Goal: Information Seeking & Learning: Learn about a topic

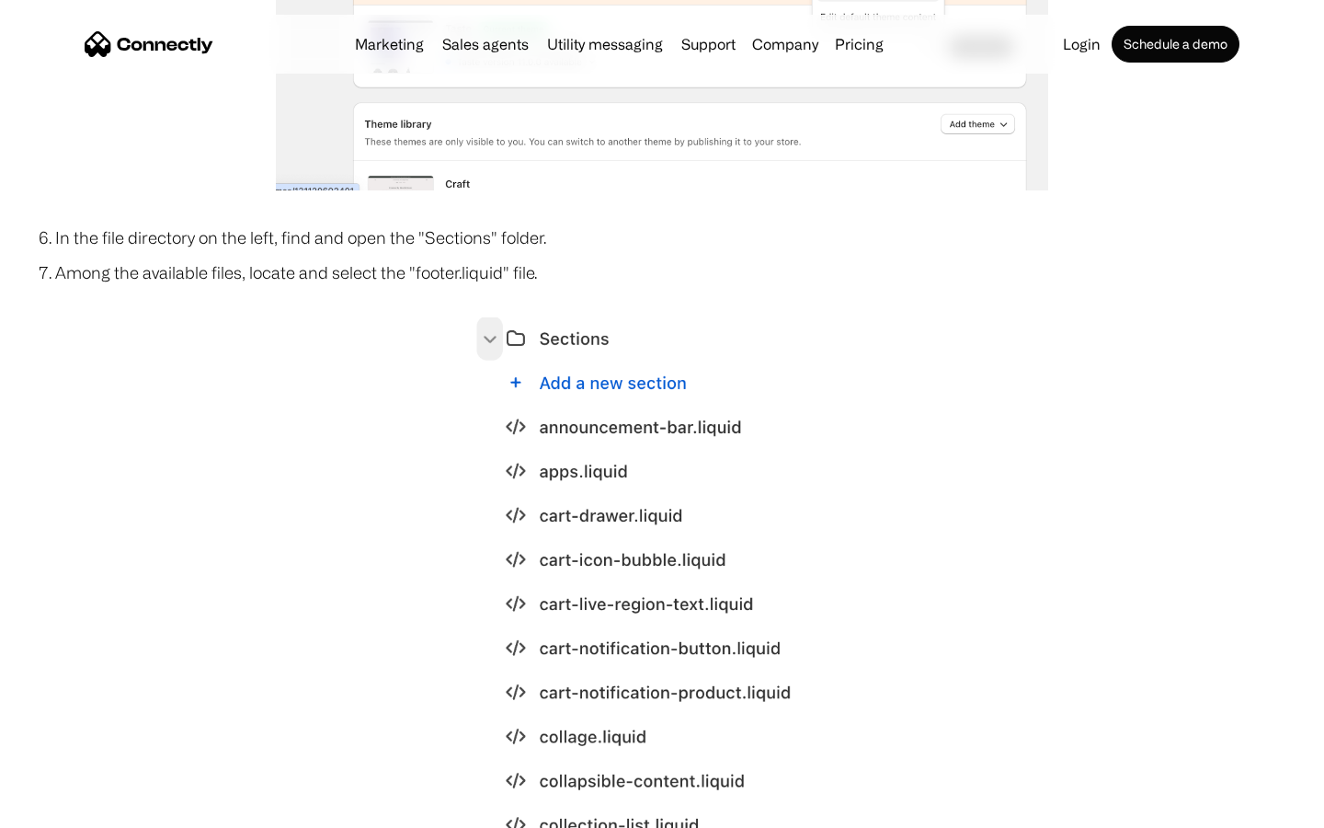
scroll to position [5119, 0]
